Goal: Transaction & Acquisition: Purchase product/service

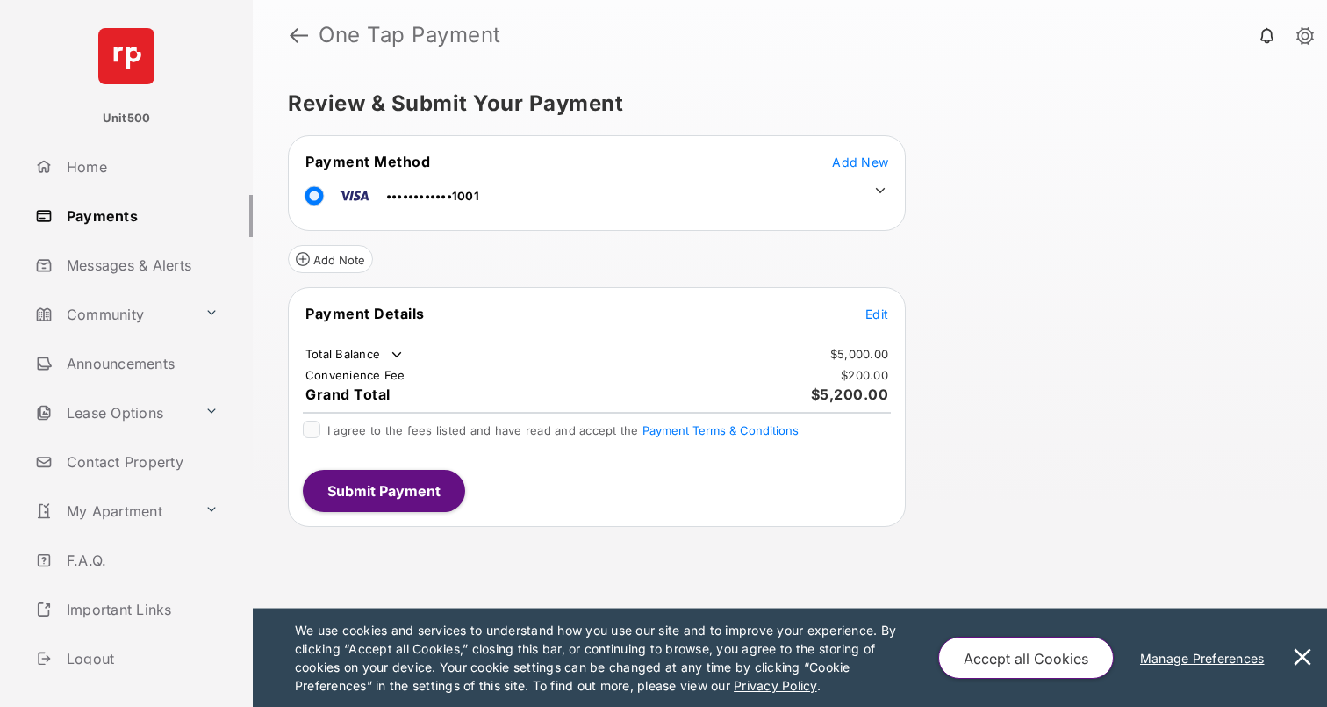
click at [881, 312] on span "Edit" at bounding box center [877, 313] width 23 height 15
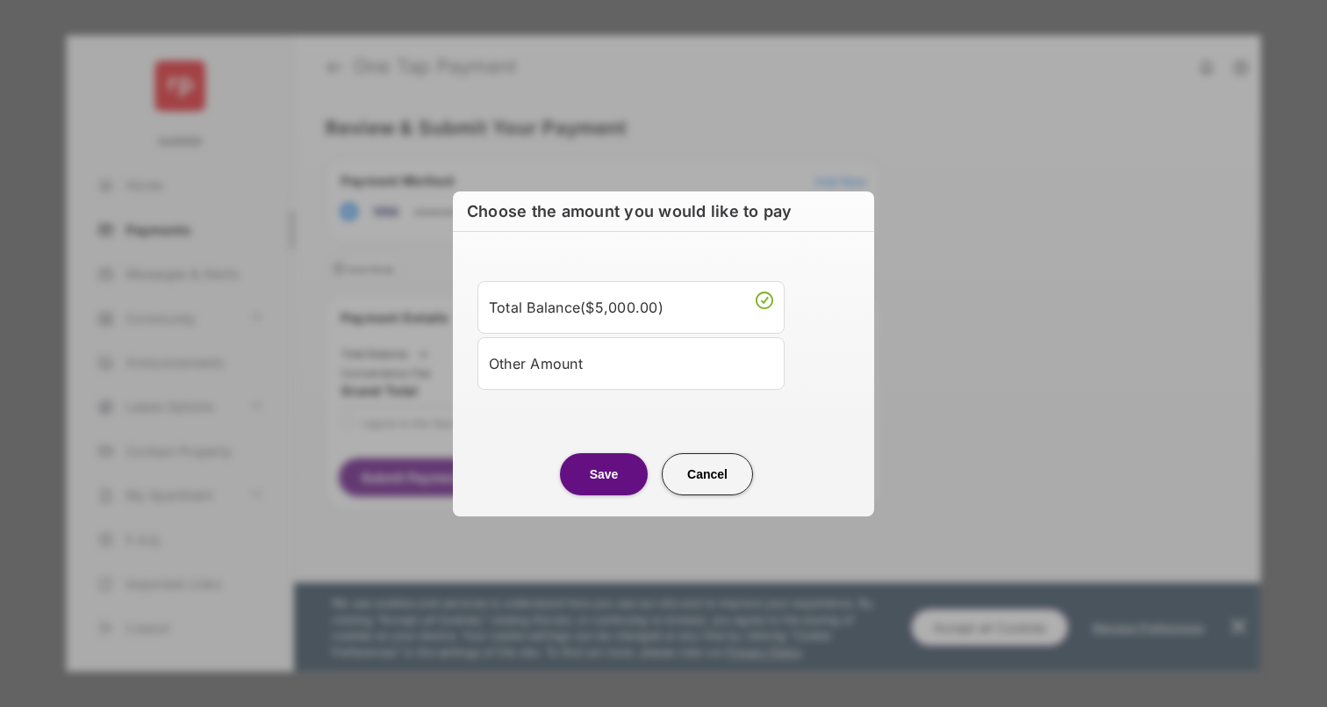
click at [664, 369] on div "Other Amount" at bounding box center [631, 364] width 284 height 30
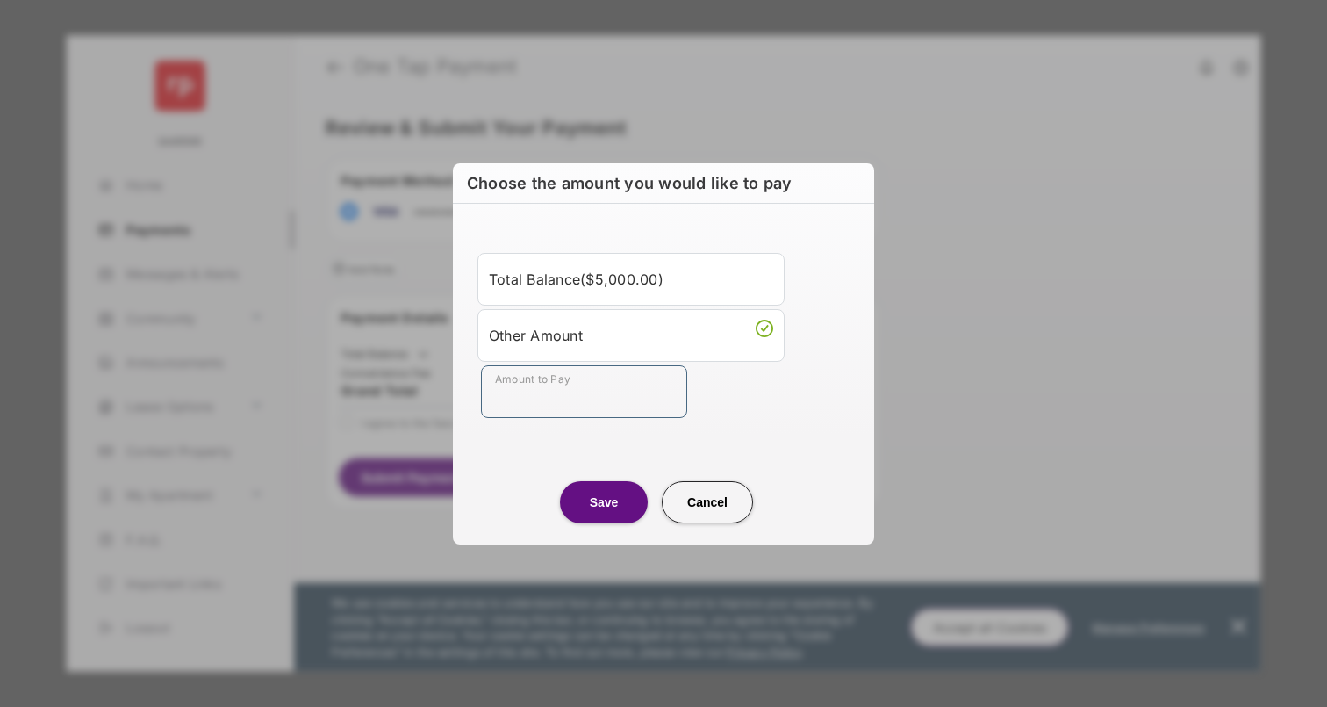
click at [618, 395] on input "Amount to Pay" at bounding box center [584, 391] width 206 height 53
type input "**"
click at [512, 454] on div "Save Cancel" at bounding box center [663, 484] width 421 height 77
click at [591, 493] on button "Save" at bounding box center [604, 502] width 88 height 42
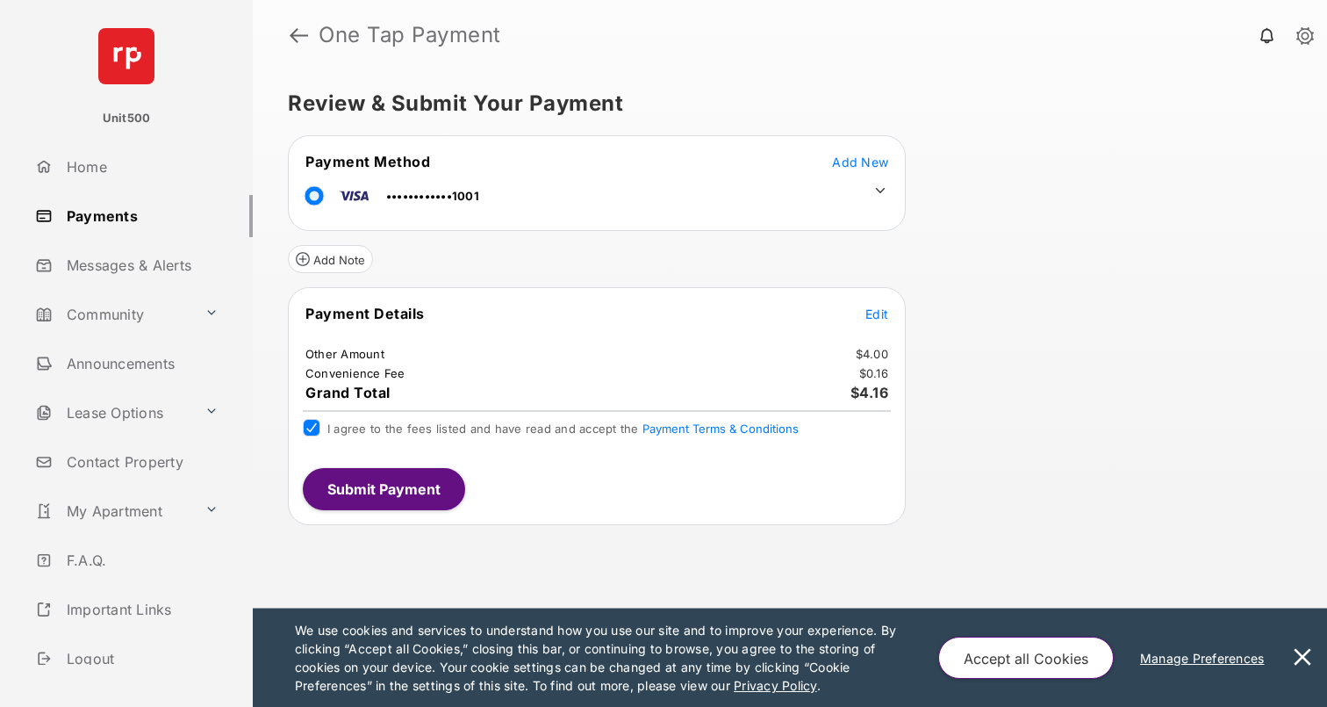
click at [378, 479] on button "Submit Payment" at bounding box center [384, 489] width 162 height 42
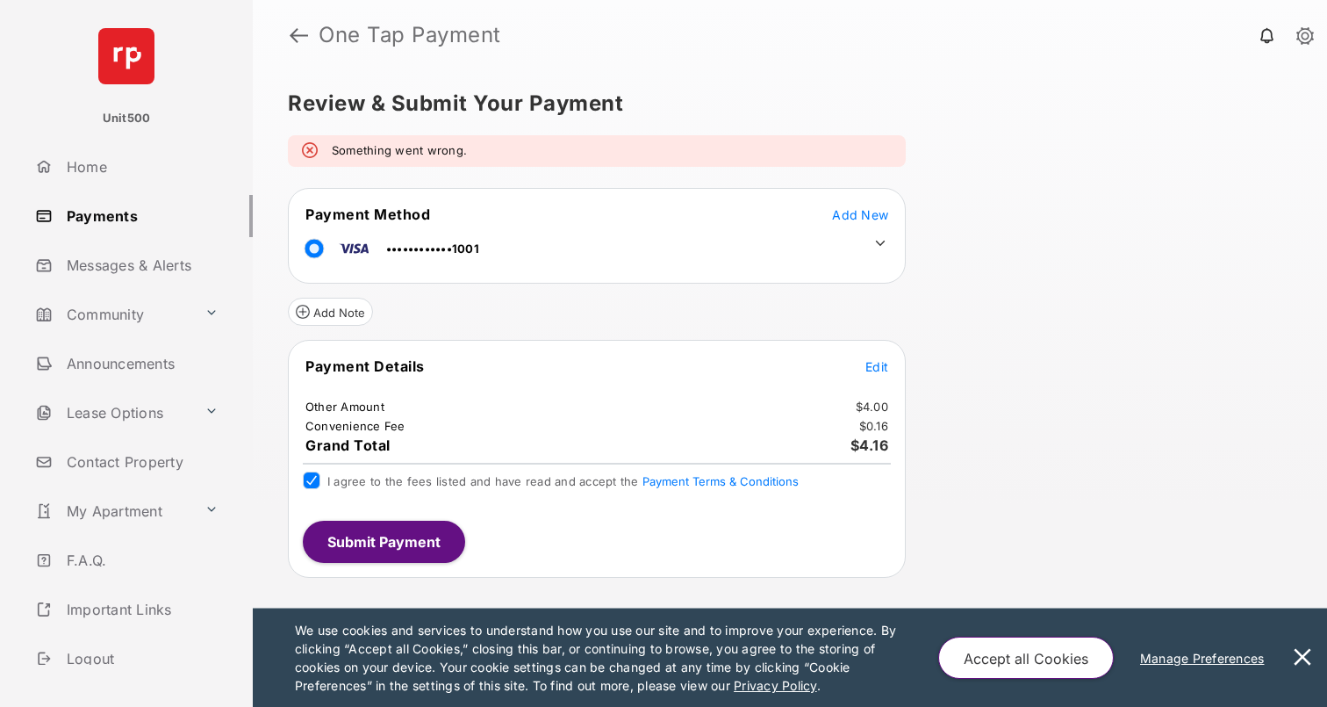
click at [757, 142] on div "Something went wrong." at bounding box center [597, 151] width 618 height 32
drag, startPoint x: 757, startPoint y: 142, endPoint x: 757, endPoint y: 133, distance: 9.7
click at [757, 139] on div "Something went wrong." at bounding box center [597, 151] width 618 height 32
click at [757, 133] on div "Review & Submit Your Payment Something went wrong. Payment Method Add New •••••…" at bounding box center [790, 388] width 1075 height 636
click at [988, 239] on div "Review & Submit Your Payment Something went wrong. Payment Method Add New •••••…" at bounding box center [790, 388] width 1075 height 636
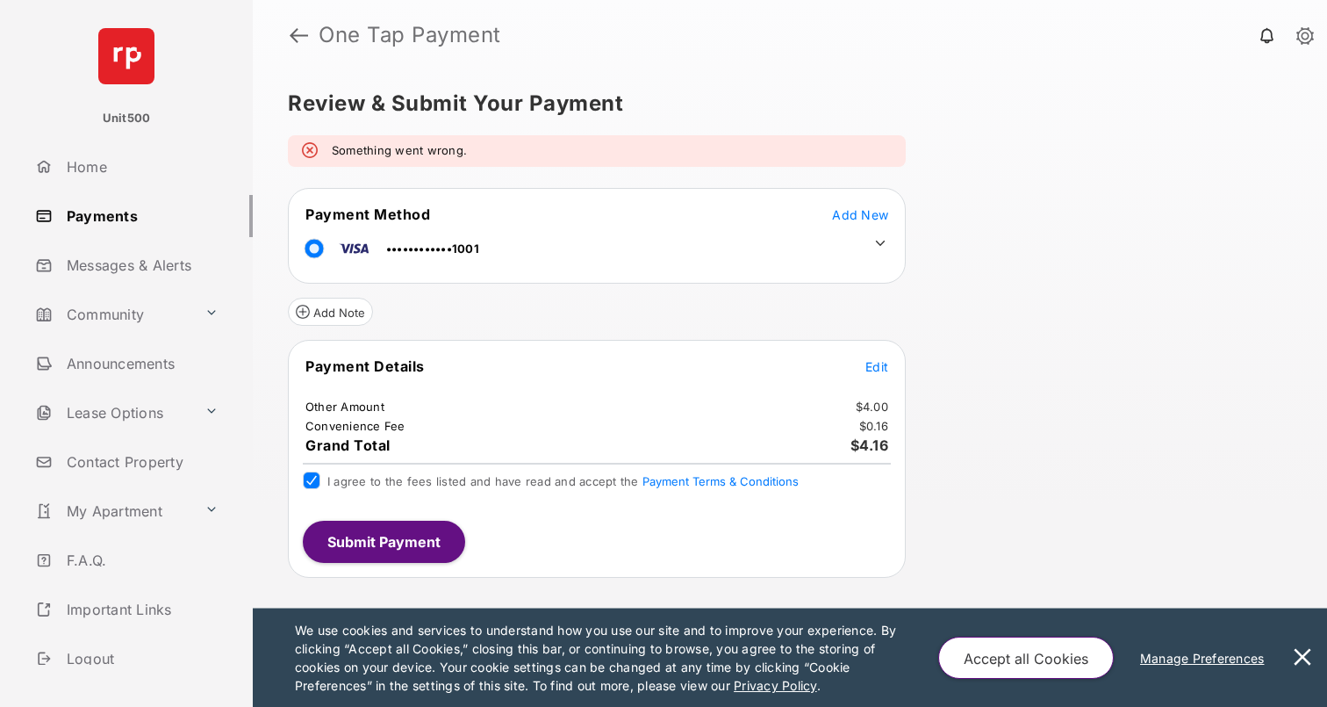
click at [1158, 210] on div "Review & Submit Your Payment Something went wrong. Payment Method Add New •••••…" at bounding box center [790, 388] width 1075 height 636
click at [1147, 210] on div "Review & Submit Your Payment Something went wrong. Payment Method Add New •••••…" at bounding box center [790, 388] width 1075 height 636
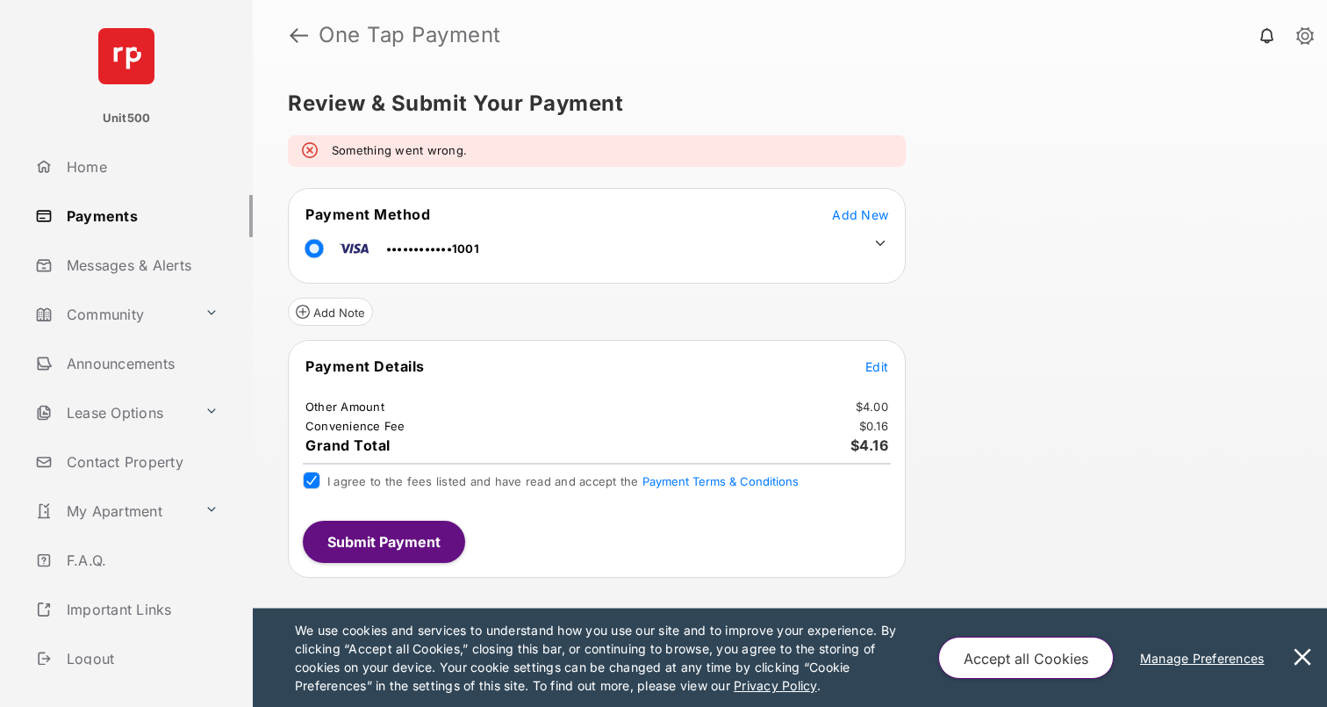
click at [1147, 210] on div "Review & Submit Your Payment Something went wrong. Payment Method Add New •••••…" at bounding box center [790, 388] width 1075 height 636
click at [1096, 78] on div "Review & Submit Your Payment Something went wrong. Payment Method Add New •••••…" at bounding box center [790, 388] width 1075 height 636
click at [1096, 73] on div "Review & Submit Your Payment Something went wrong. Payment Method Add New •••••…" at bounding box center [790, 388] width 1075 height 636
click at [1096, 68] on header "One Tap Payment" at bounding box center [790, 35] width 1075 height 70
click at [1038, 647] on button "Accept all Cookies" at bounding box center [1026, 657] width 176 height 42
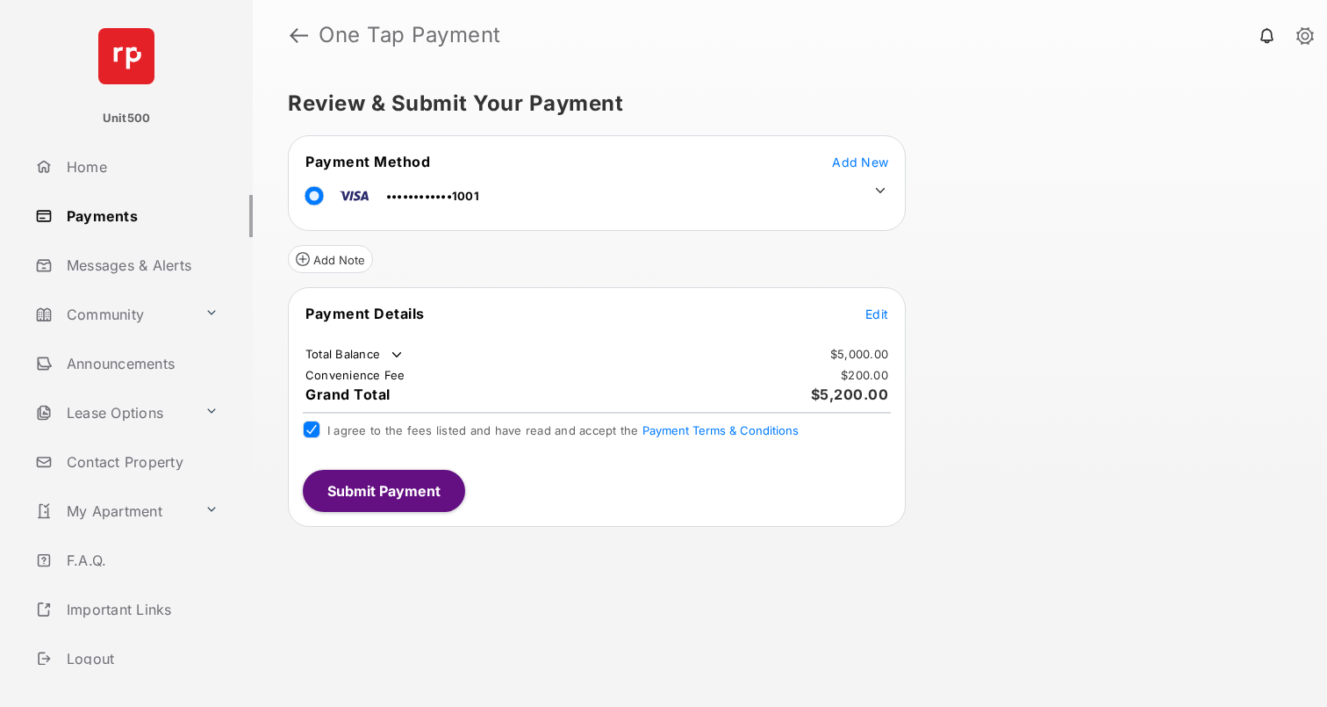
click at [389, 500] on button "Submit Payment" at bounding box center [384, 491] width 162 height 42
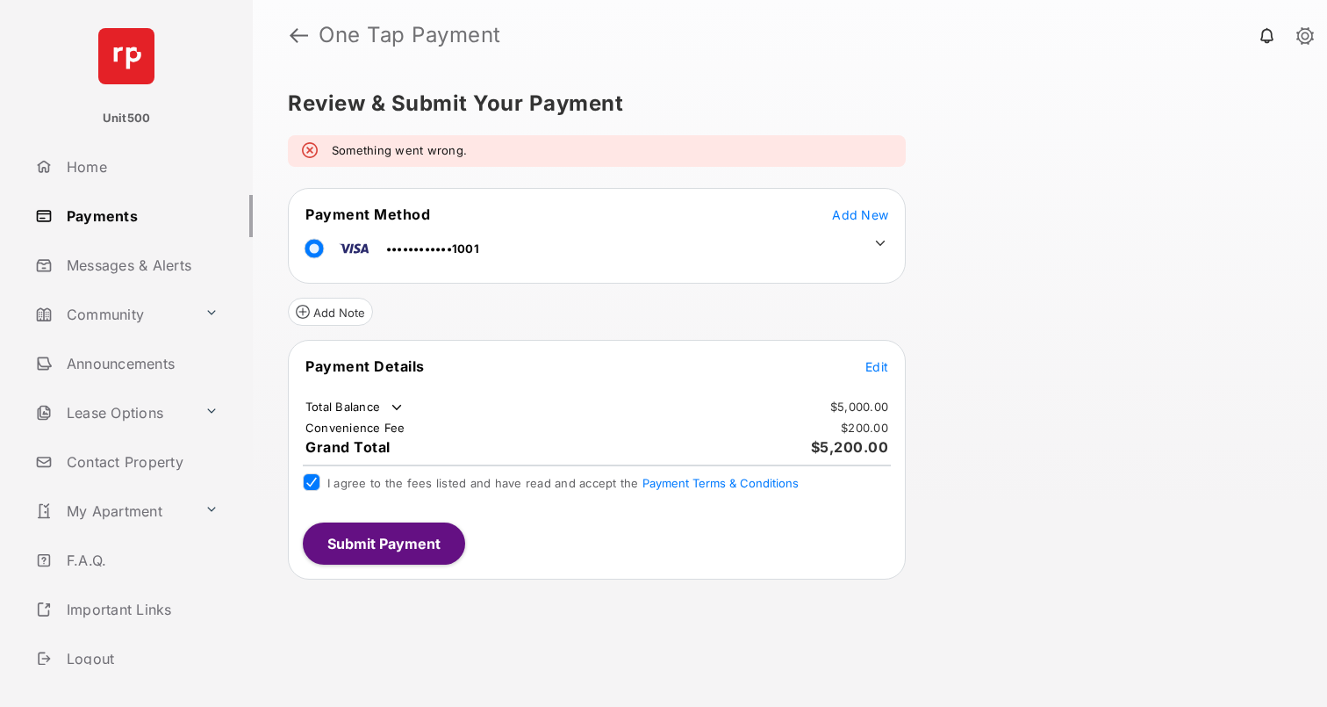
drag, startPoint x: 531, startPoint y: 485, endPoint x: 532, endPoint y: 476, distance: 8.8
click at [531, 483] on span "I agree to the fees listed and have read and accept the Payment Terms & Conditi…" at bounding box center [562, 483] width 471 height 14
click at [532, 478] on span "I agree to the fees listed and have read and accept the Payment Terms & Conditi…" at bounding box center [562, 483] width 471 height 14
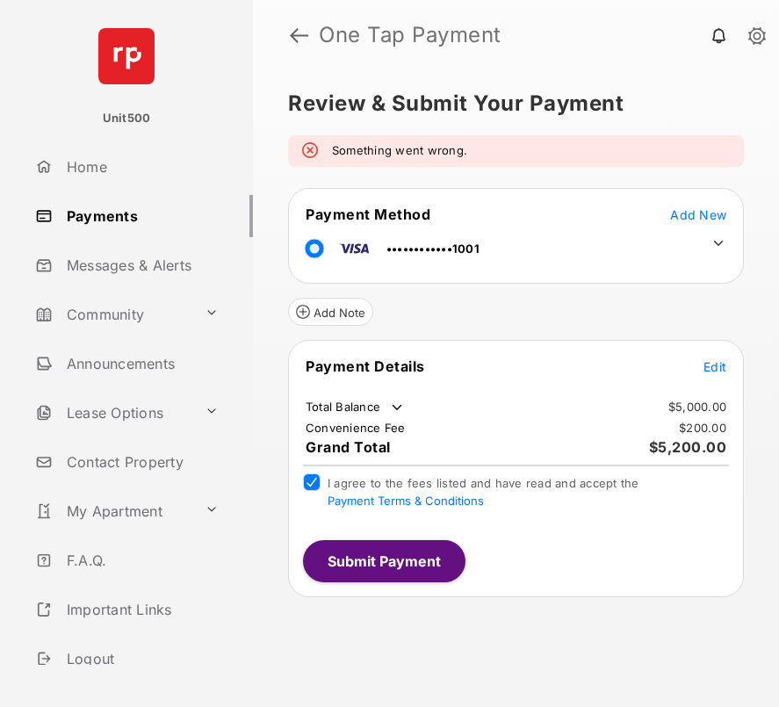
click at [414, 549] on button "Submit Payment" at bounding box center [384, 561] width 162 height 42
